Goal: Task Accomplishment & Management: Complete application form

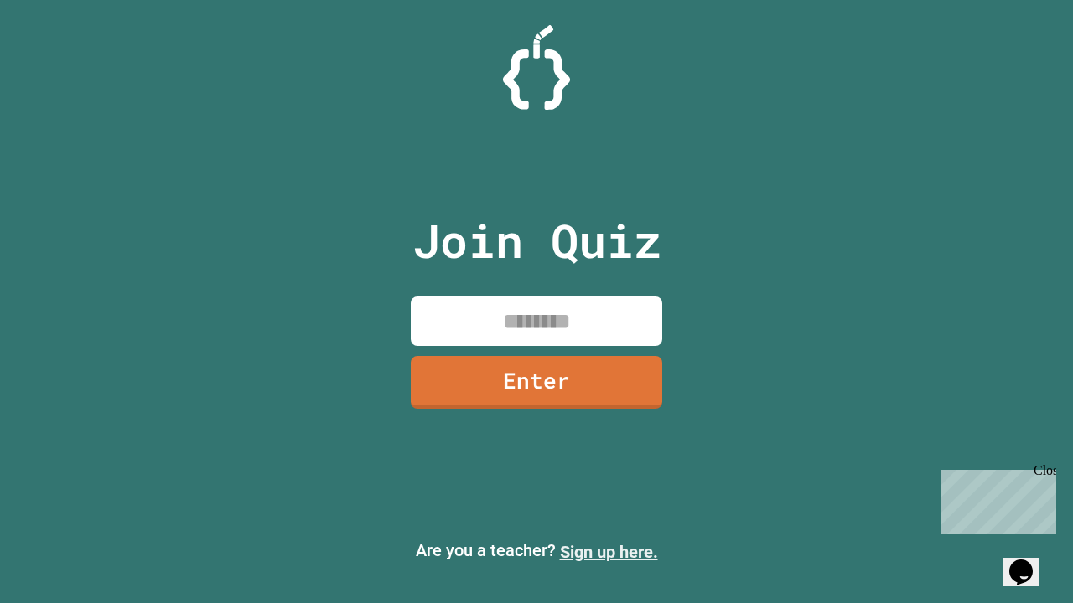
click at [608, 552] on link "Sign up here." at bounding box center [609, 552] width 98 height 20
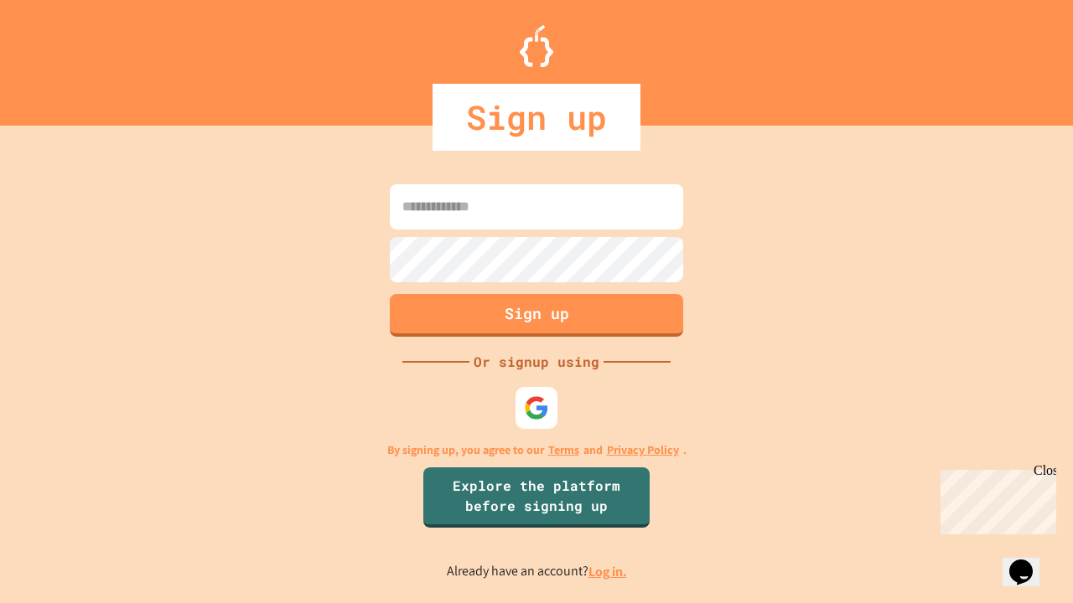
click at [608, 571] on link "Log in." at bounding box center [607, 572] width 39 height 18
